Goal: Book appointment/travel/reservation

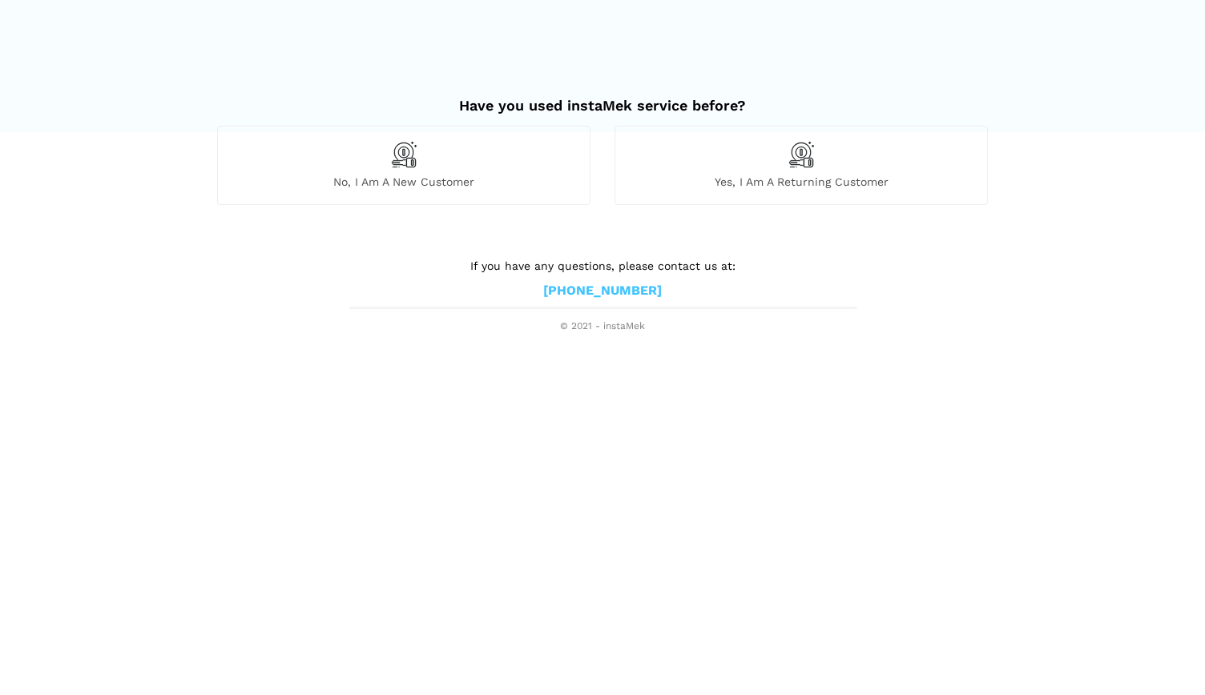
click at [422, 179] on span "No, I am a new customer" at bounding box center [404, 182] width 372 height 14
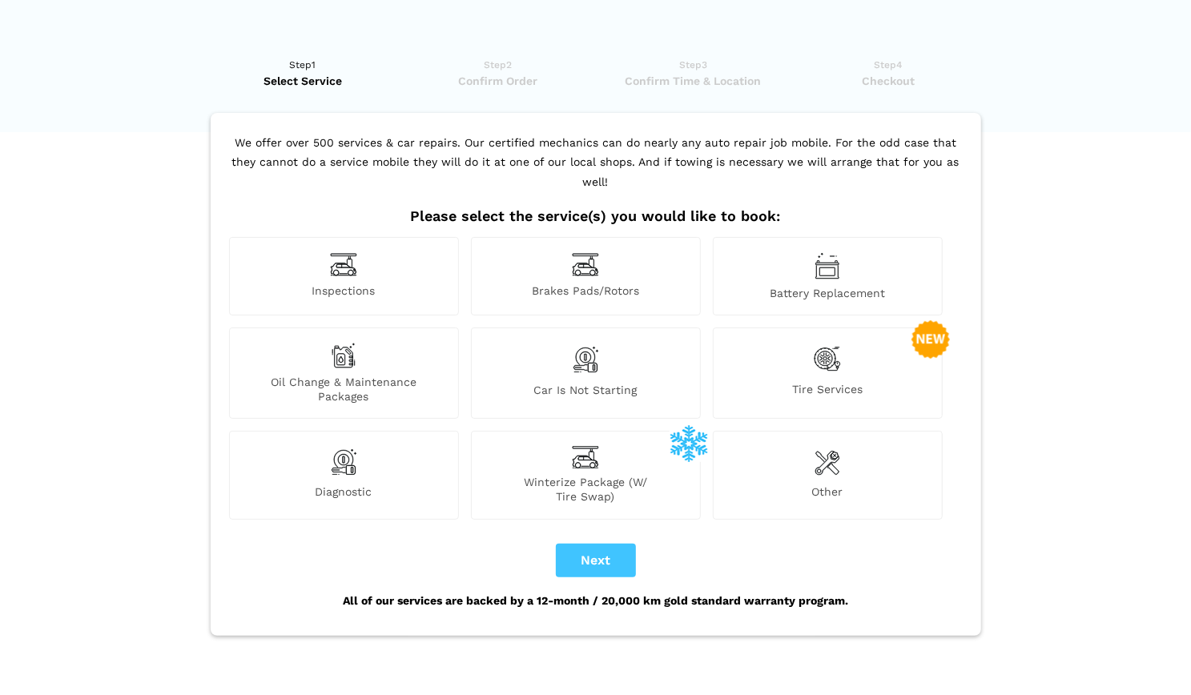
click at [349, 343] on img at bounding box center [344, 356] width 26 height 26
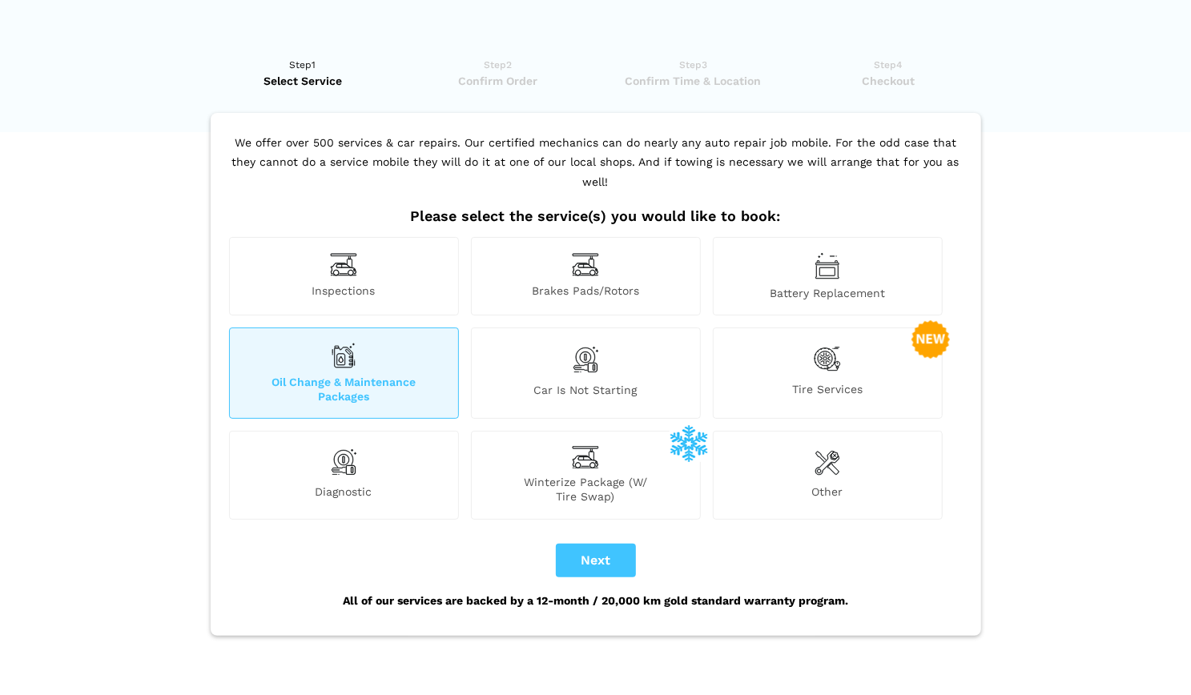
click at [349, 343] on img at bounding box center [344, 356] width 26 height 26
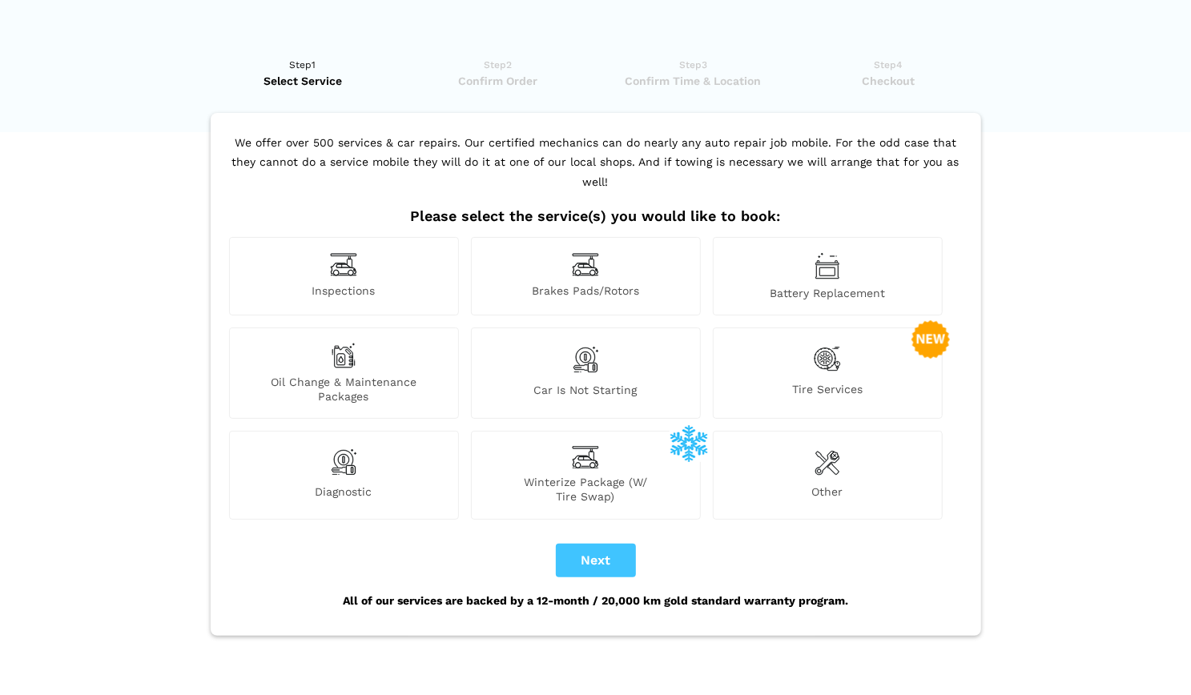
click at [352, 349] on div "Oil Change & Maintenance Packages" at bounding box center [344, 373] width 230 height 91
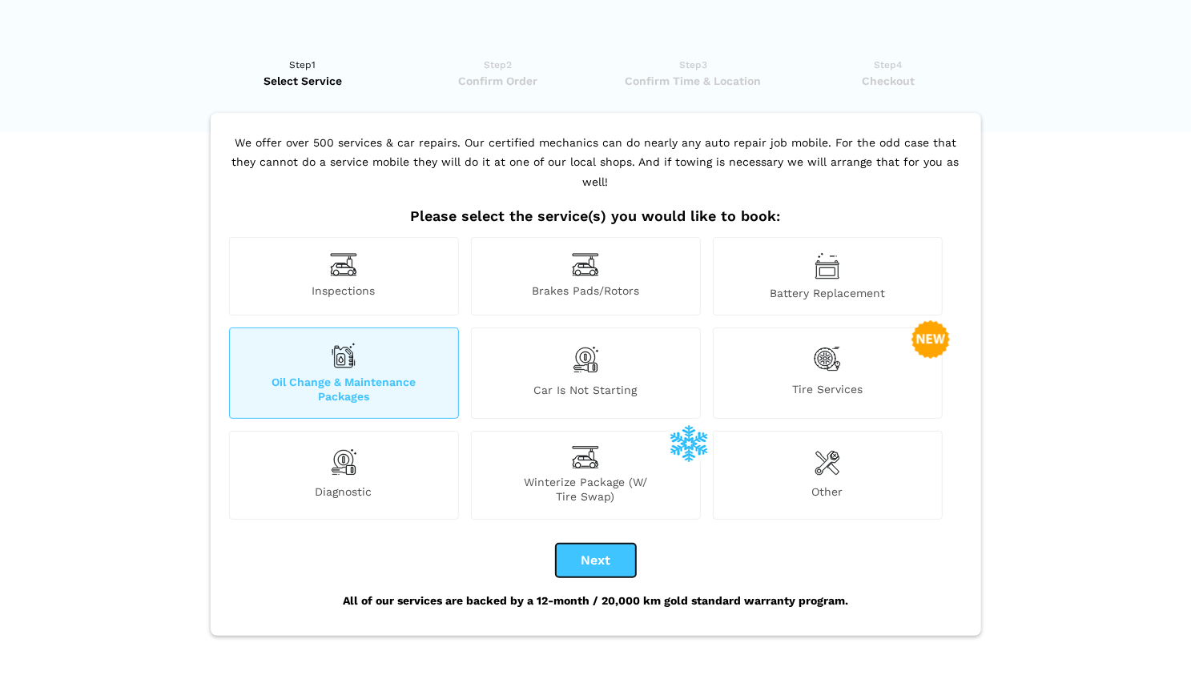
click at [585, 544] on button "Next" at bounding box center [596, 561] width 80 height 34
checkbox input "true"
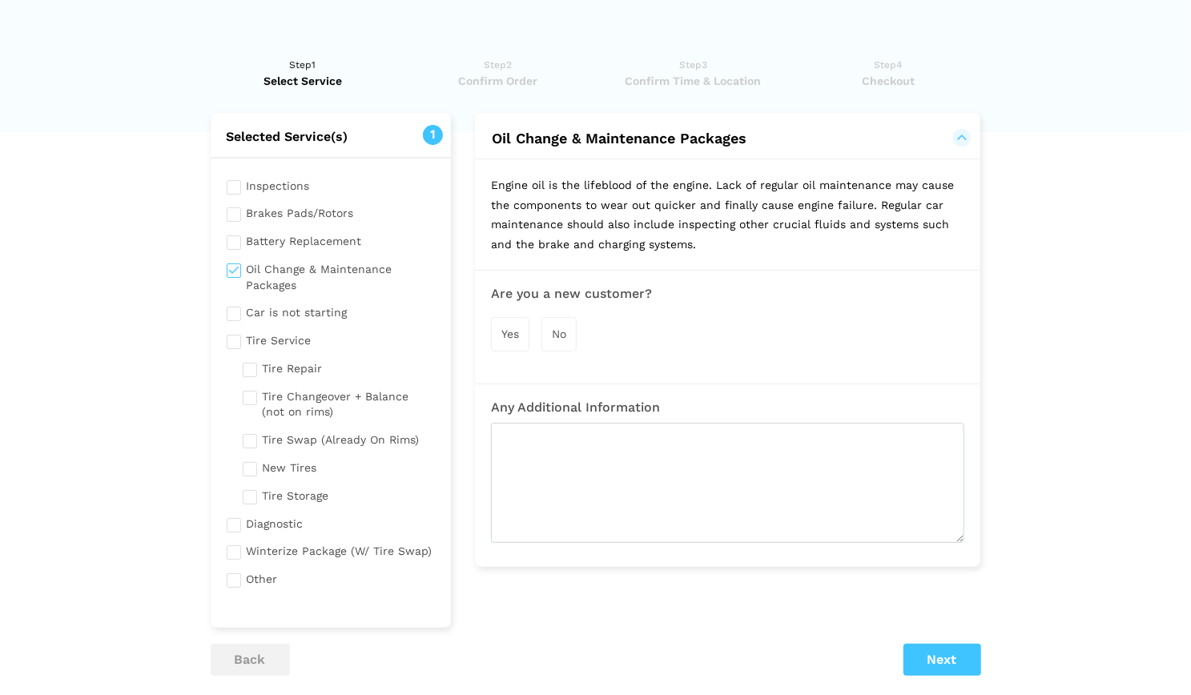
click at [507, 332] on span "Yes" at bounding box center [511, 334] width 18 height 13
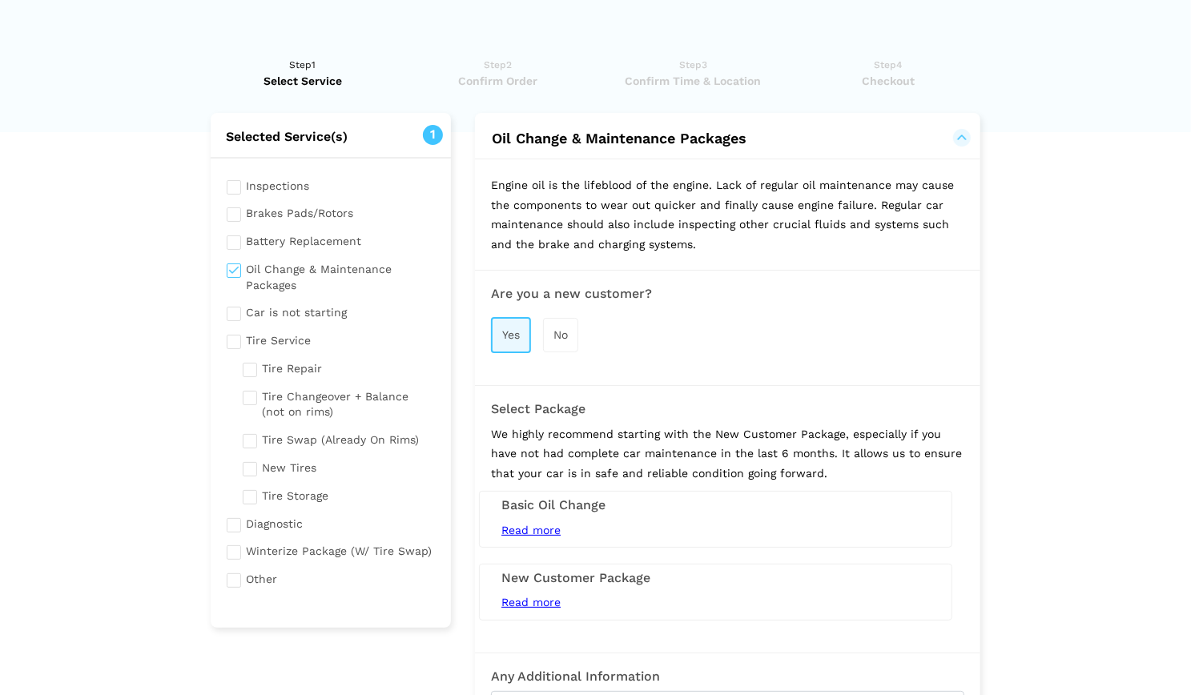
click at [539, 526] on span "Read more" at bounding box center [531, 530] width 59 height 13
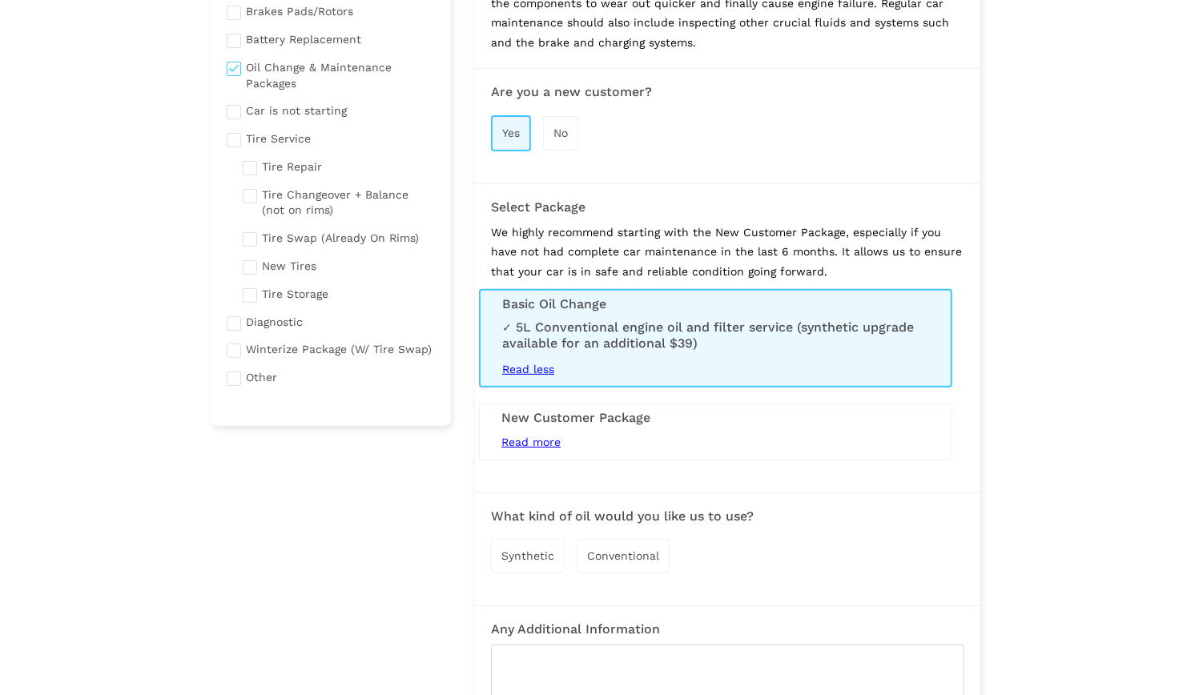
scroll to position [207, 0]
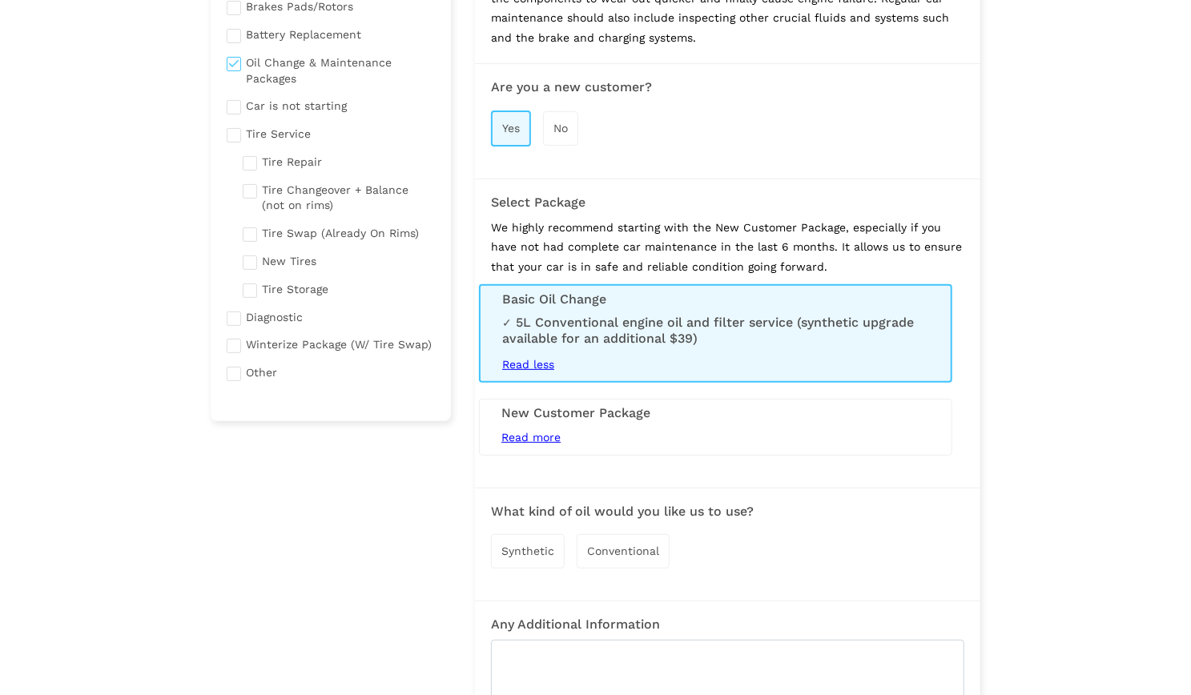
click at [527, 433] on span "Read more" at bounding box center [531, 437] width 59 height 13
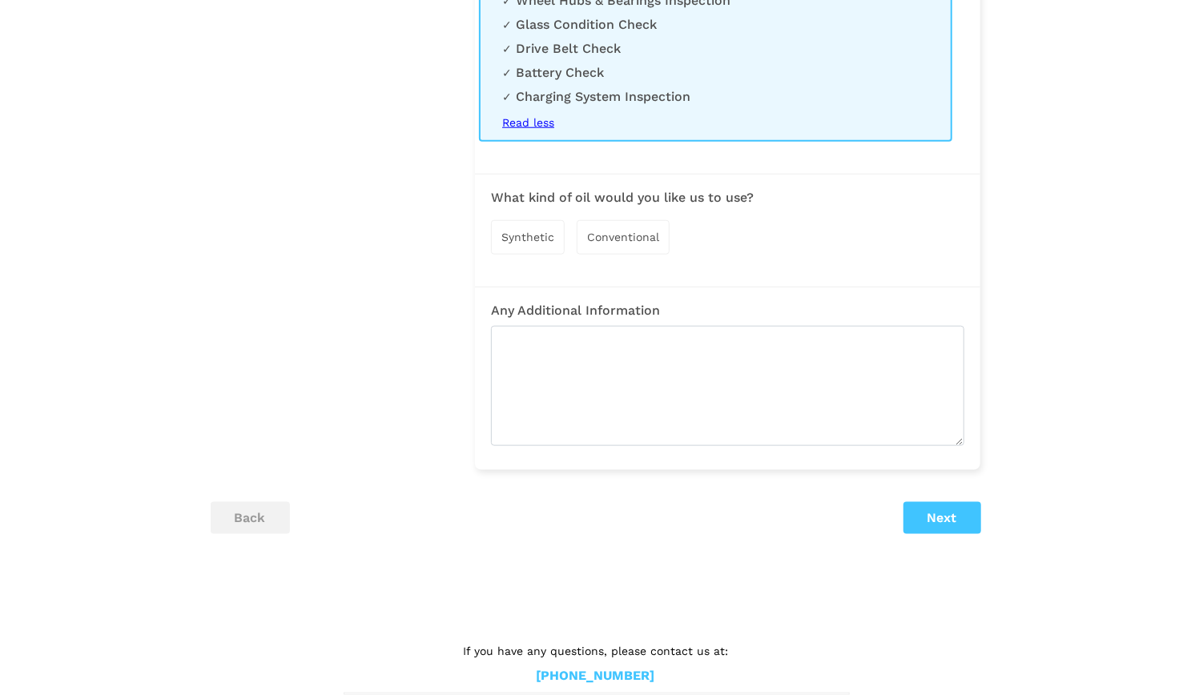
scroll to position [879, 0]
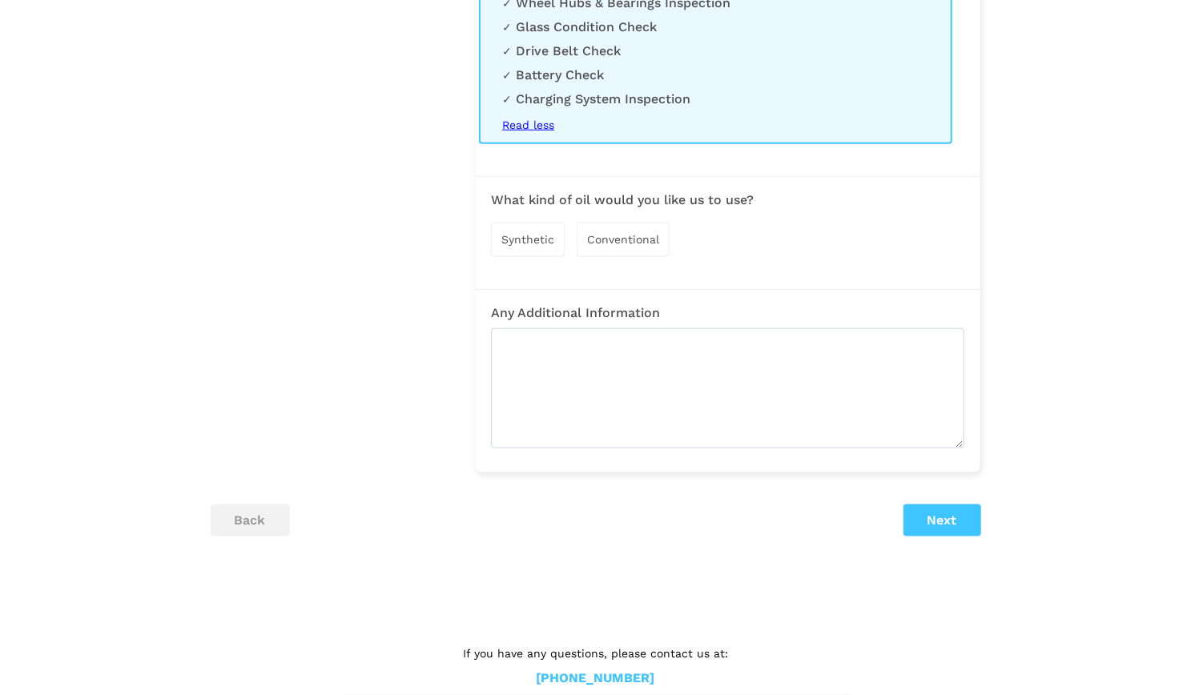
click at [542, 255] on div "Synthetic" at bounding box center [528, 240] width 74 height 34
click at [959, 537] on button "Next" at bounding box center [943, 522] width 78 height 32
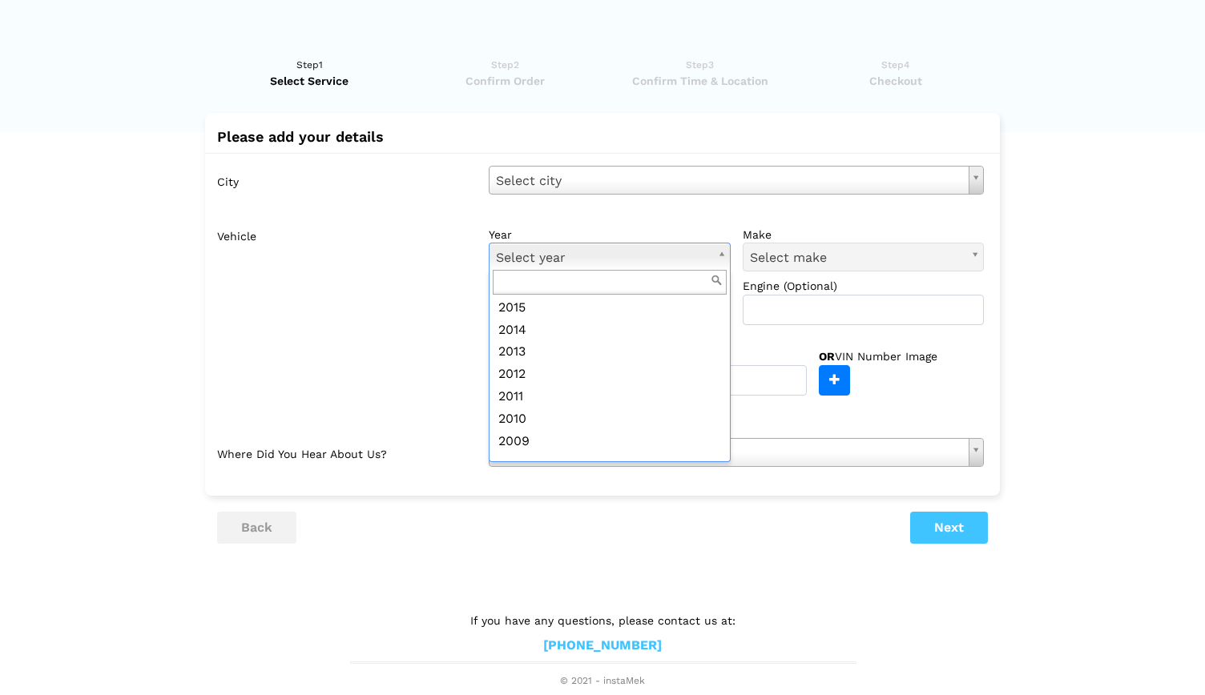
scroll to position [276, 0]
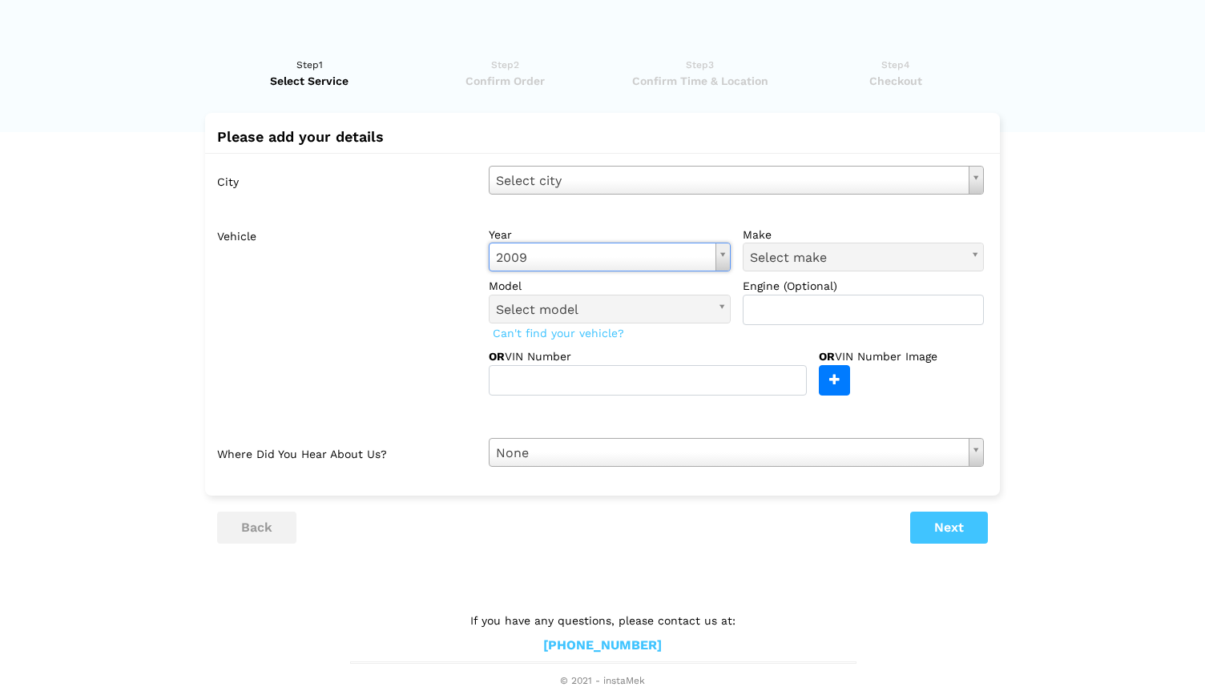
click at [659, 425] on div "City Select city Select city [GEOGRAPHIC_DATA]- [GEOGRAPHIC_DATA] - [GEOGRAPHIC…" at bounding box center [602, 316] width 795 height 327
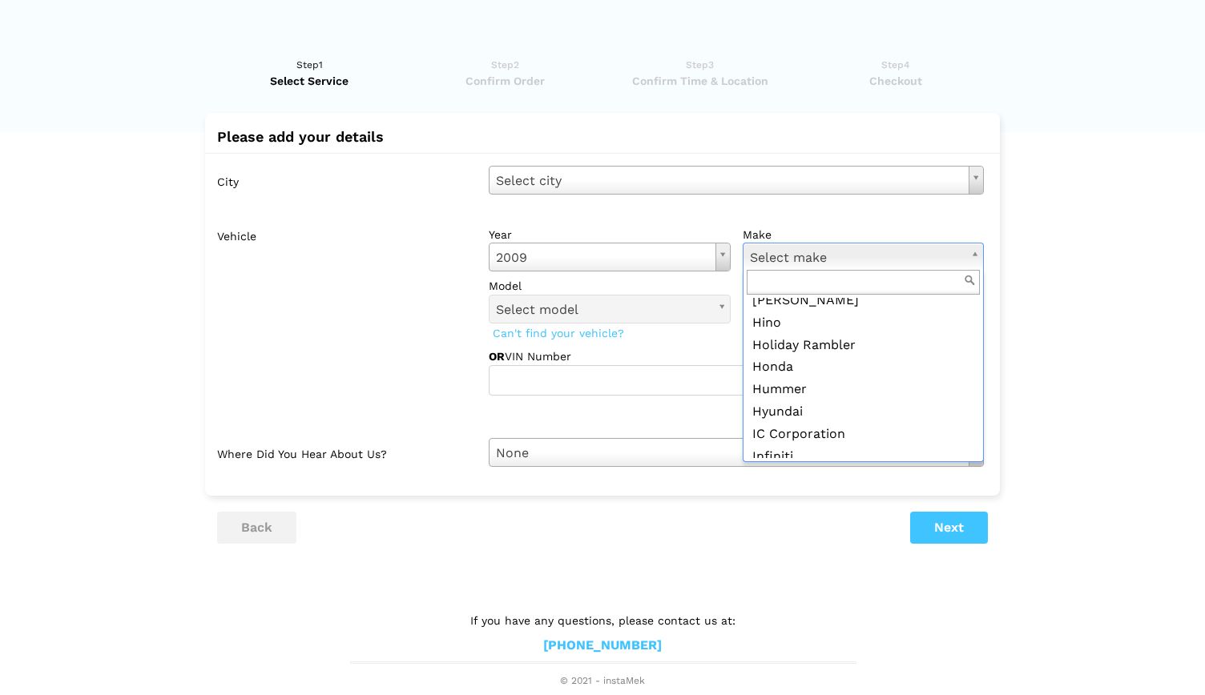
scroll to position [942, 0]
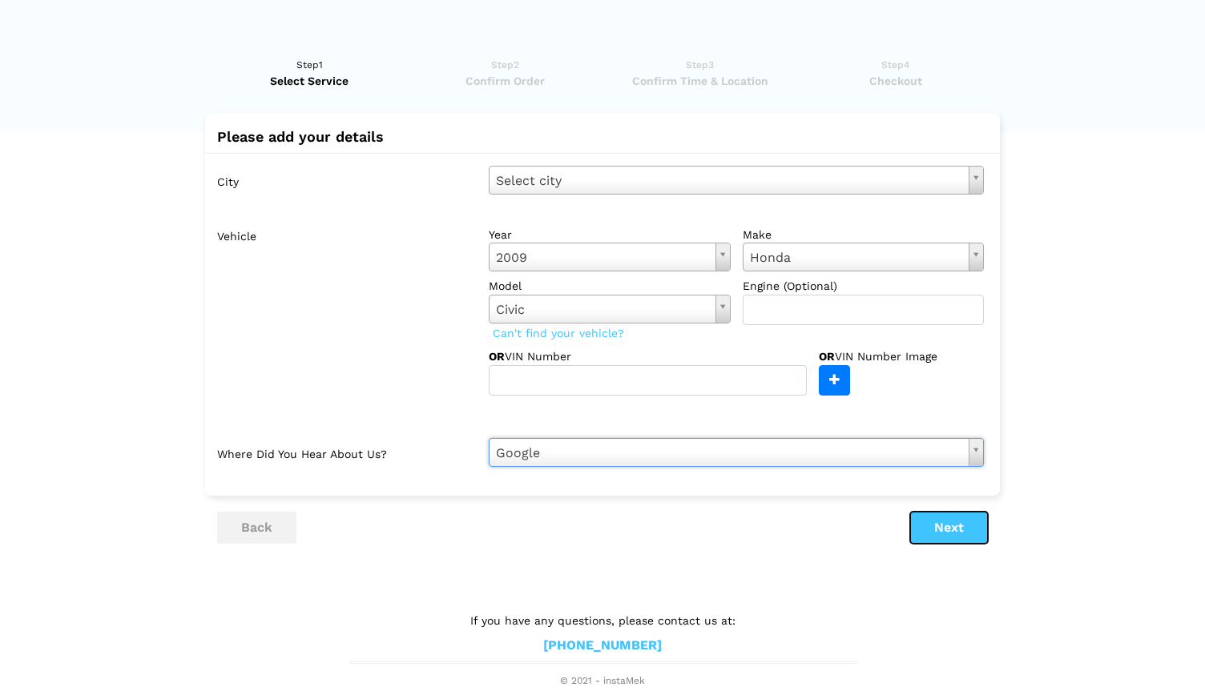
click at [955, 530] on button "Next" at bounding box center [949, 528] width 78 height 32
